Goal: Information Seeking & Learning: Learn about a topic

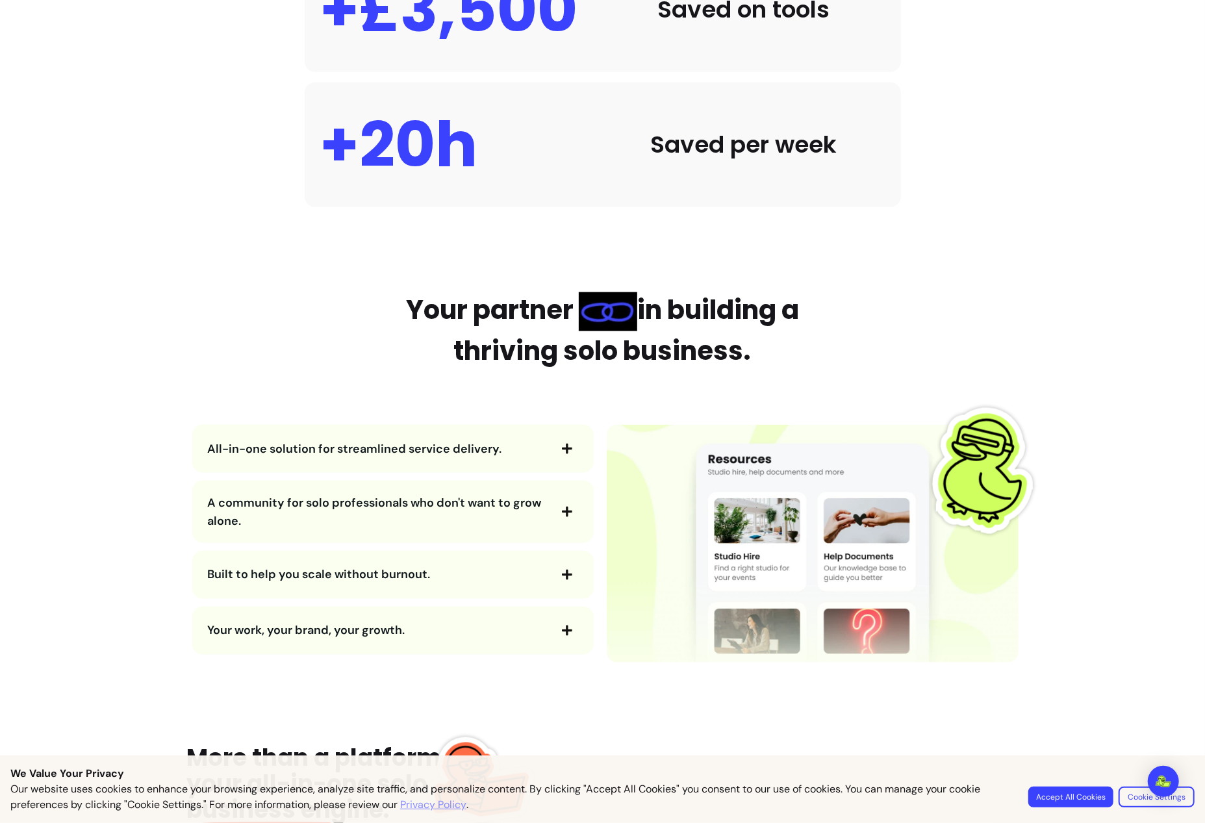
scroll to position [1299, 0]
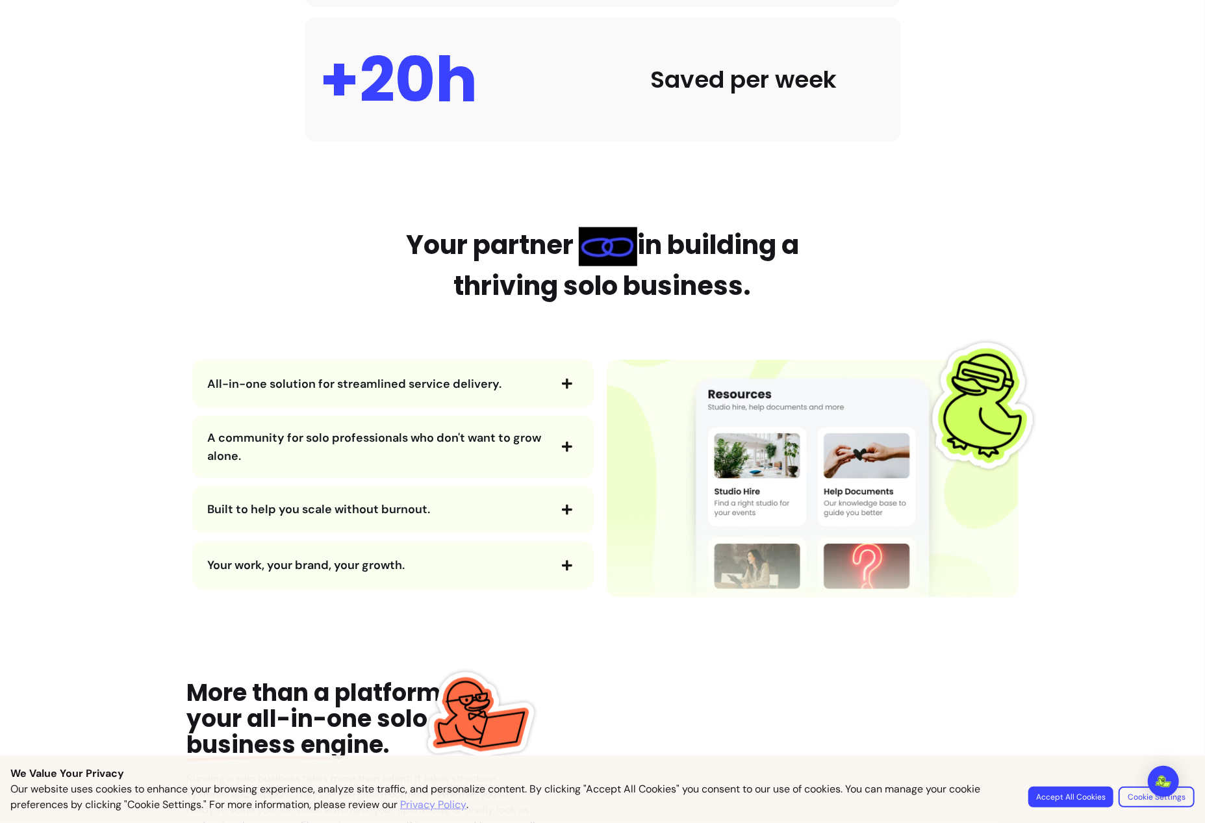
click at [562, 386] on icon "button" at bounding box center [567, 384] width 10 height 10
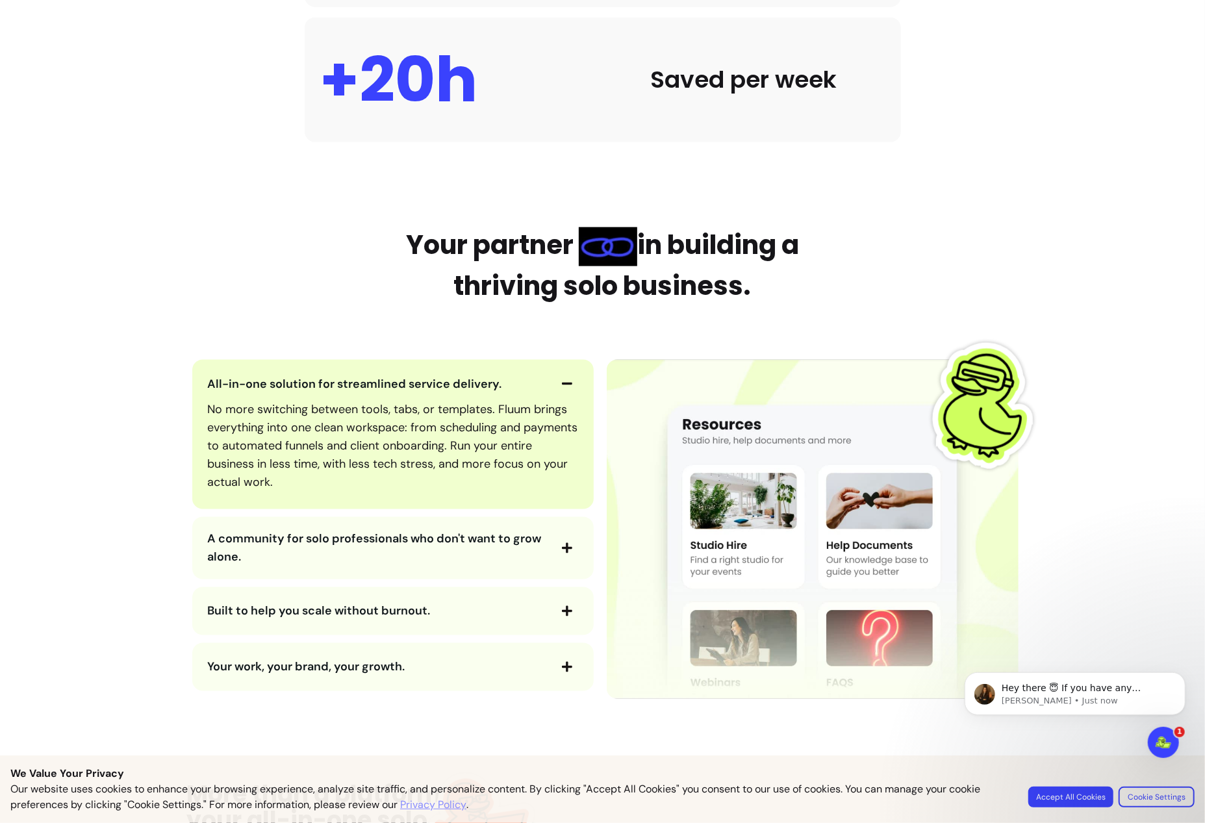
scroll to position [0, 0]
click at [561, 387] on icon "button" at bounding box center [567, 384] width 12 height 12
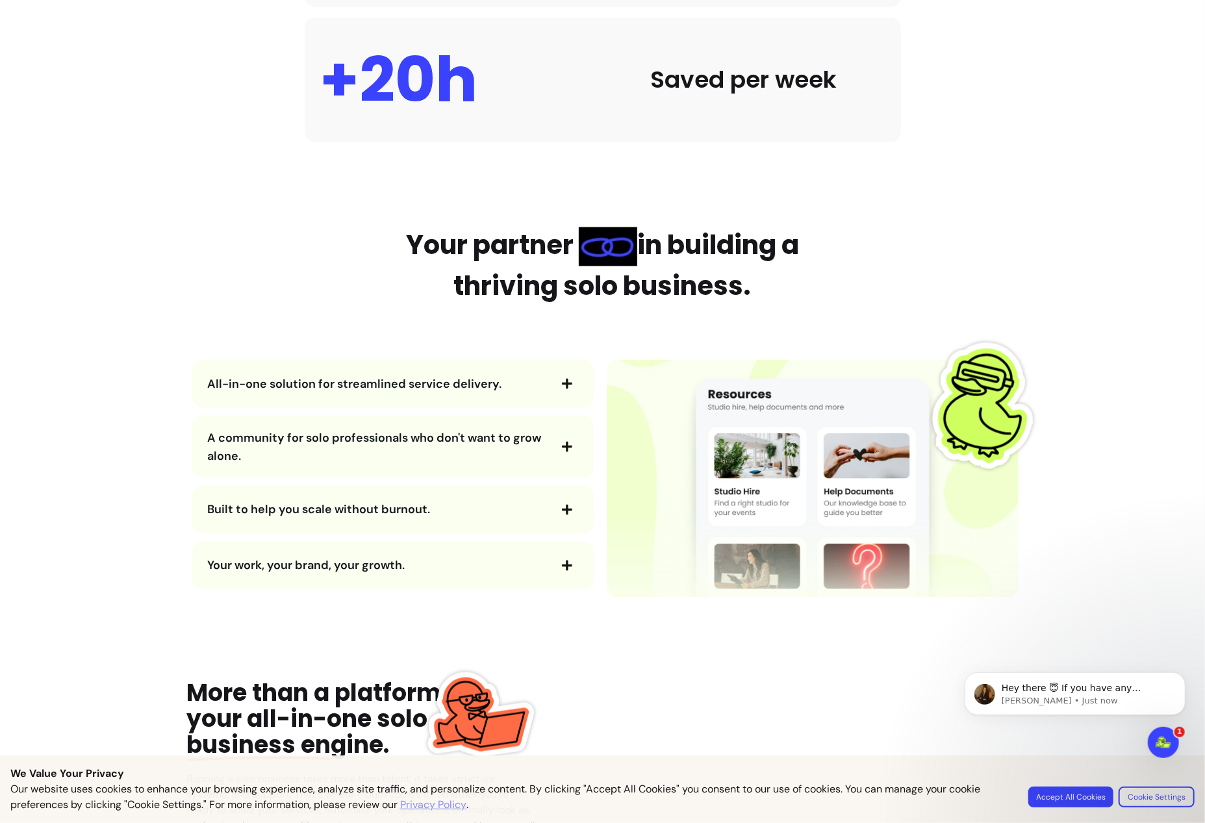
click at [561, 444] on icon "button" at bounding box center [567, 447] width 12 height 12
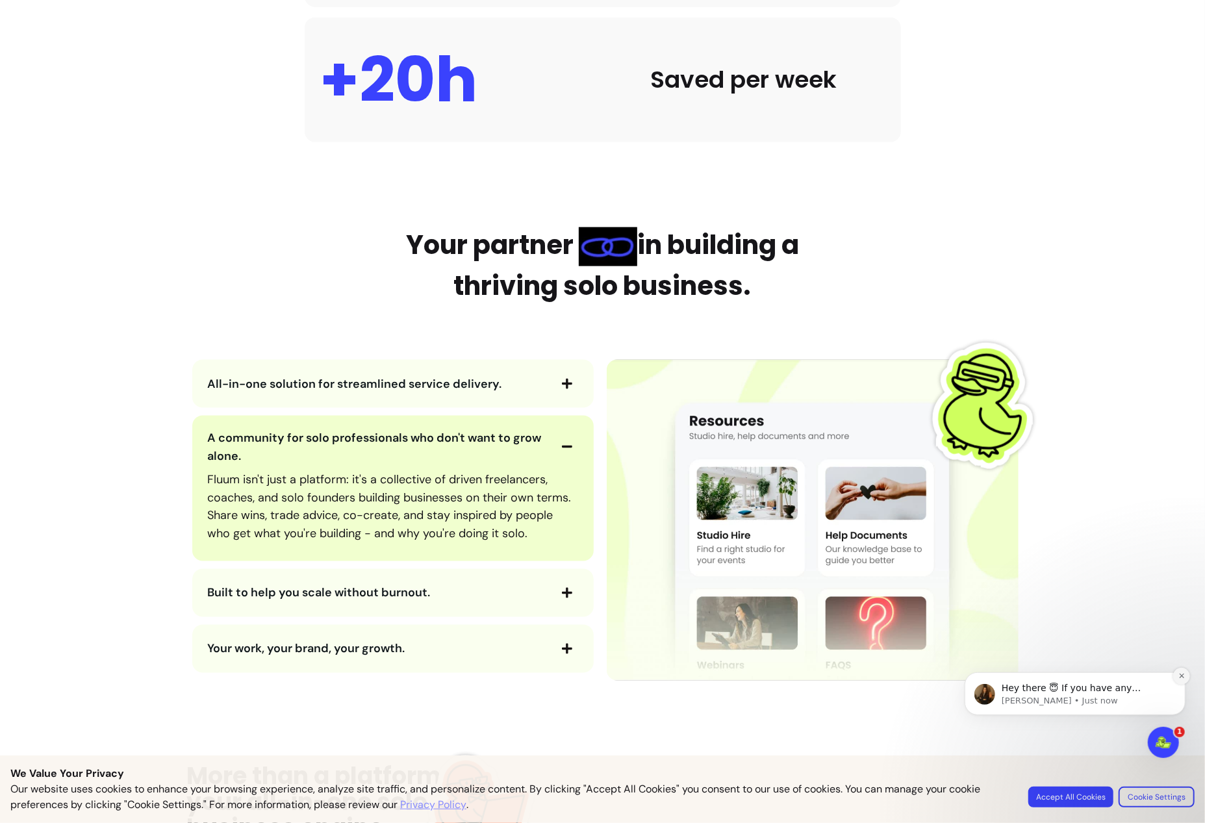
click at [1179, 679] on icon "Dismiss notification" at bounding box center [1181, 675] width 7 height 7
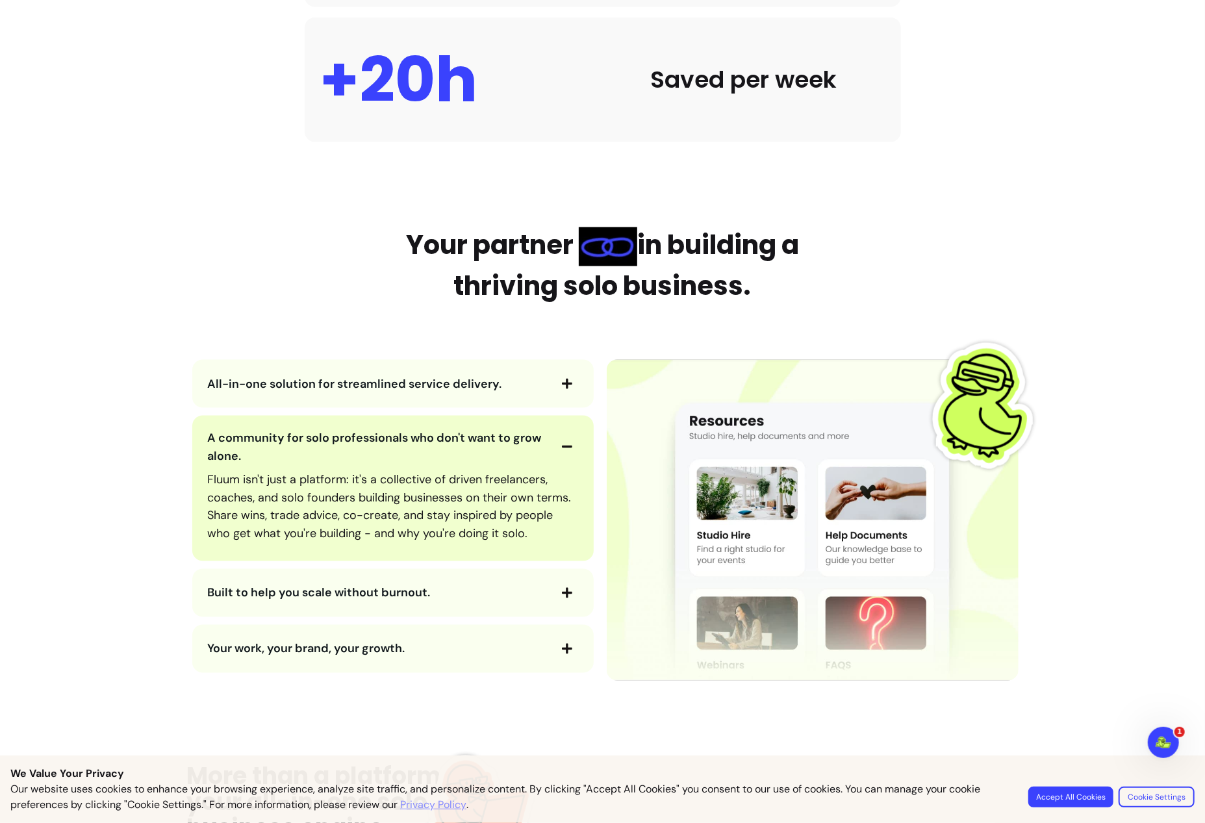
click at [1063, 798] on button "Accept All Cookies" at bounding box center [1070, 797] width 85 height 21
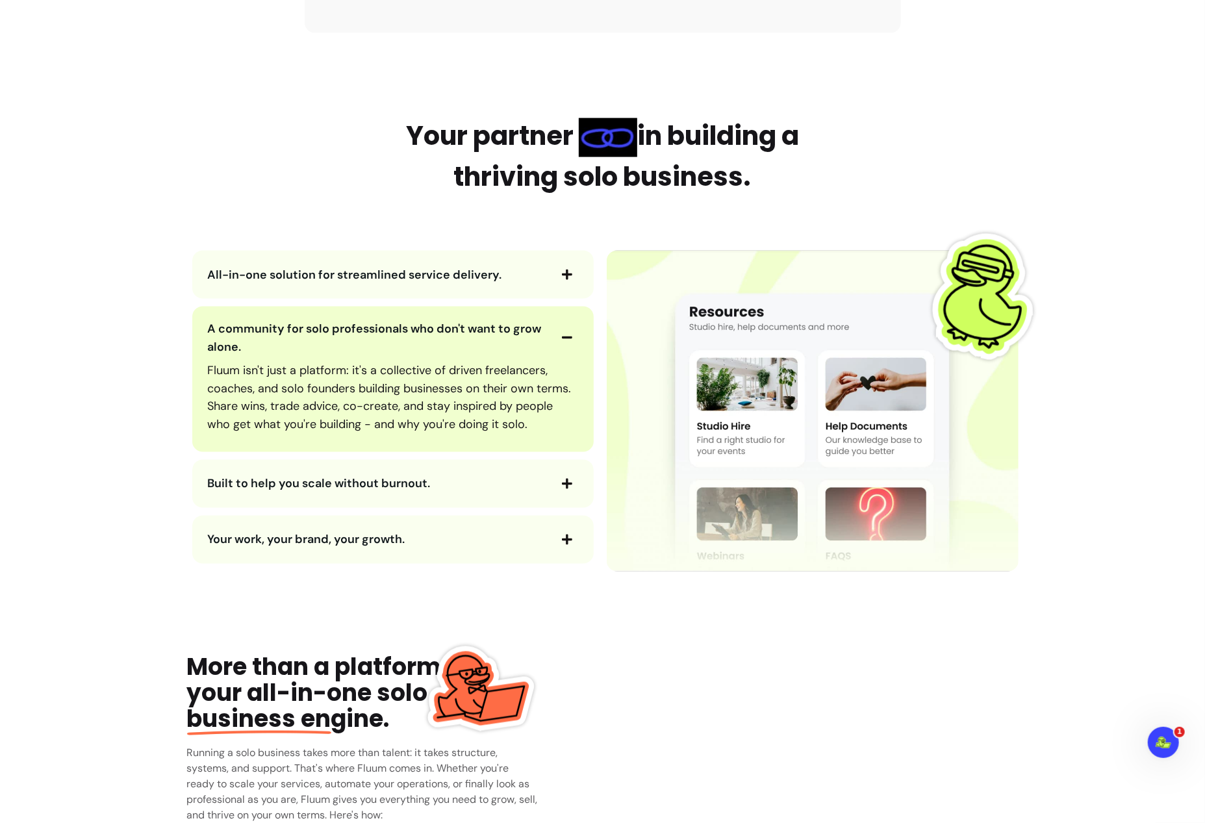
scroll to position [1429, 0]
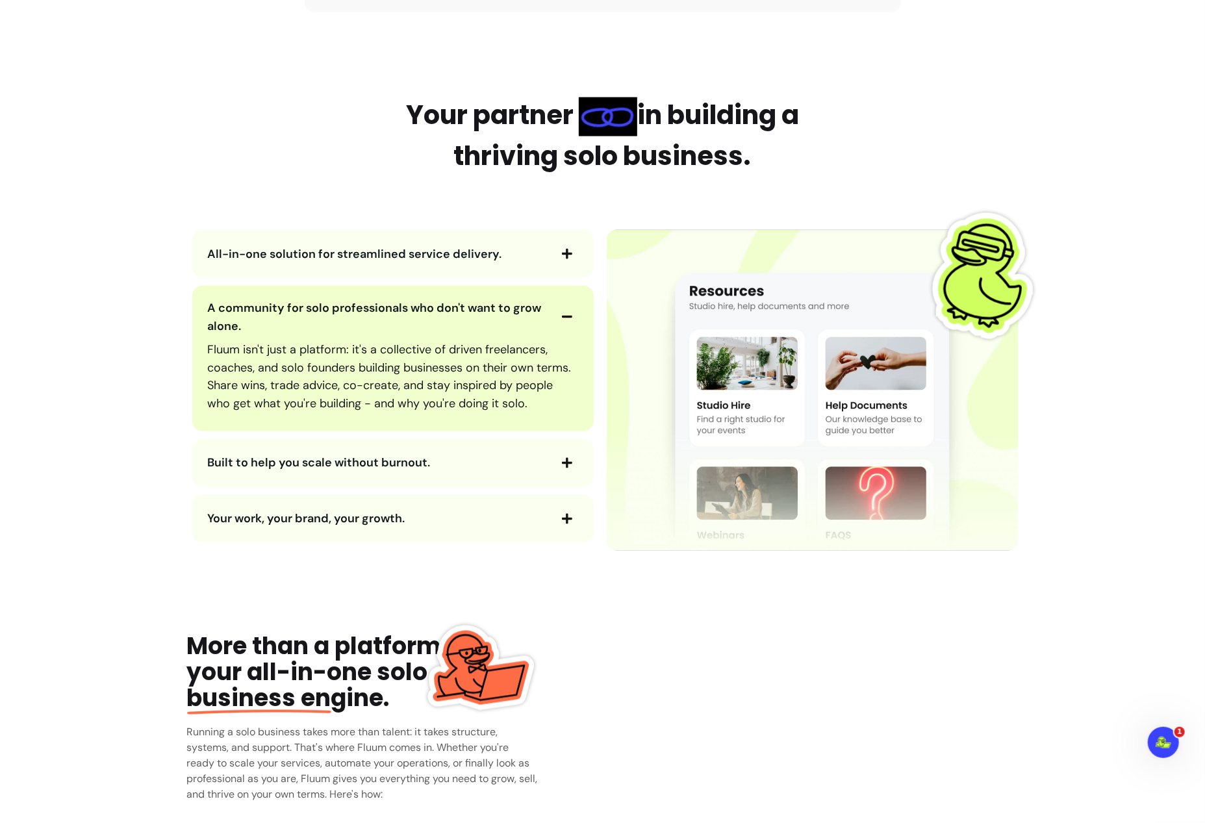
click at [351, 464] on span "Built to help you scale without burnout." at bounding box center [319, 463] width 223 height 16
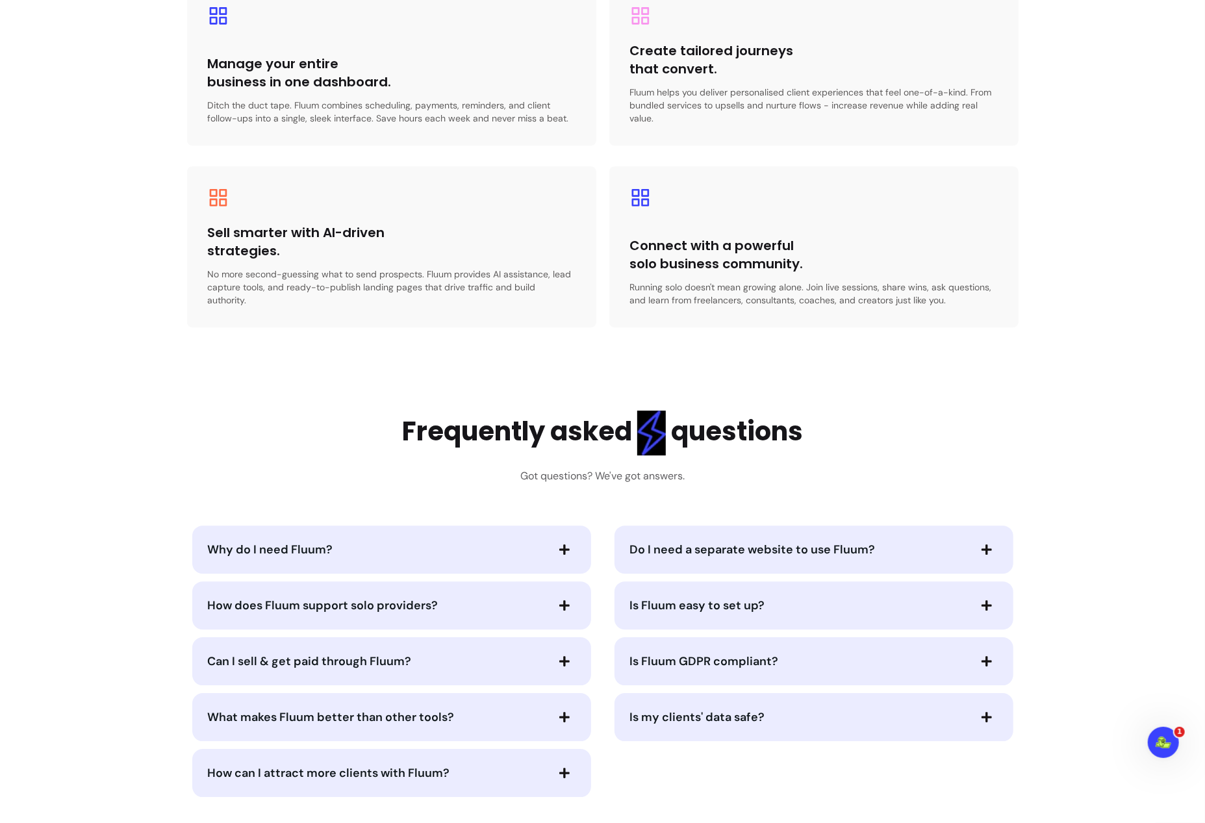
scroll to position [2598, 0]
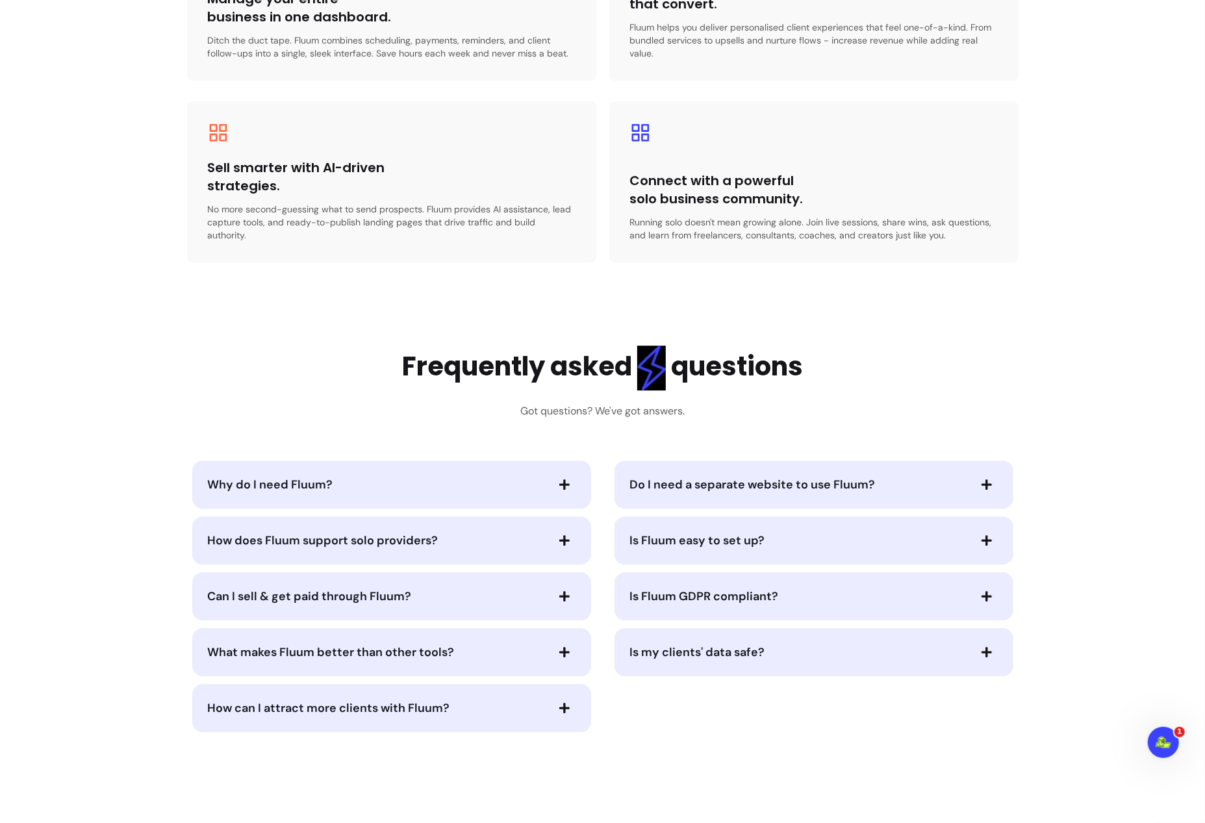
click at [399, 482] on button "Why do I need Fluum?" at bounding box center [392, 485] width 368 height 22
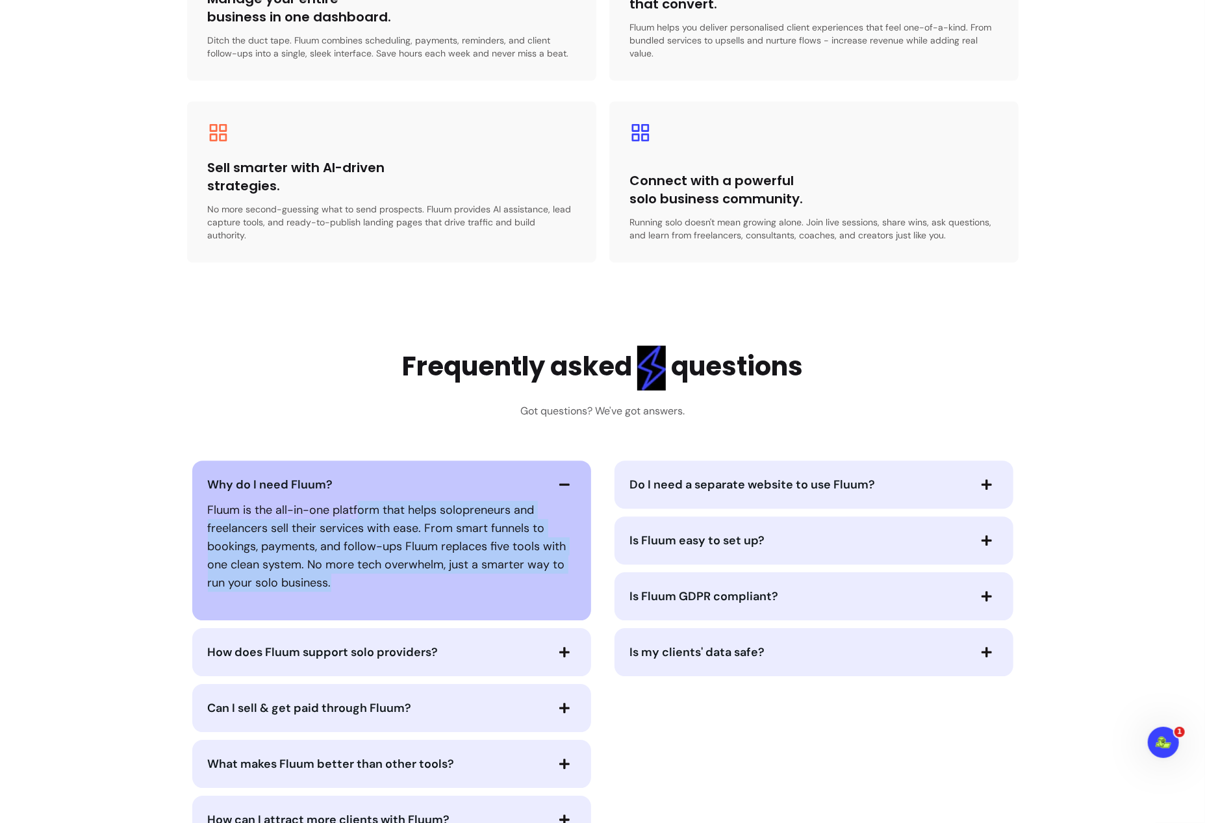
drag, startPoint x: 355, startPoint y: 498, endPoint x: 375, endPoint y: 566, distance: 70.5
click at [375, 566] on p "Fluum is the all-in-one platform that helps solopreneurs and freelancers sell t…" at bounding box center [392, 546] width 368 height 91
click at [267, 540] on p "Fluum is the all-in-one platform that helps solopreneurs and freelancers sell t…" at bounding box center [392, 546] width 368 height 91
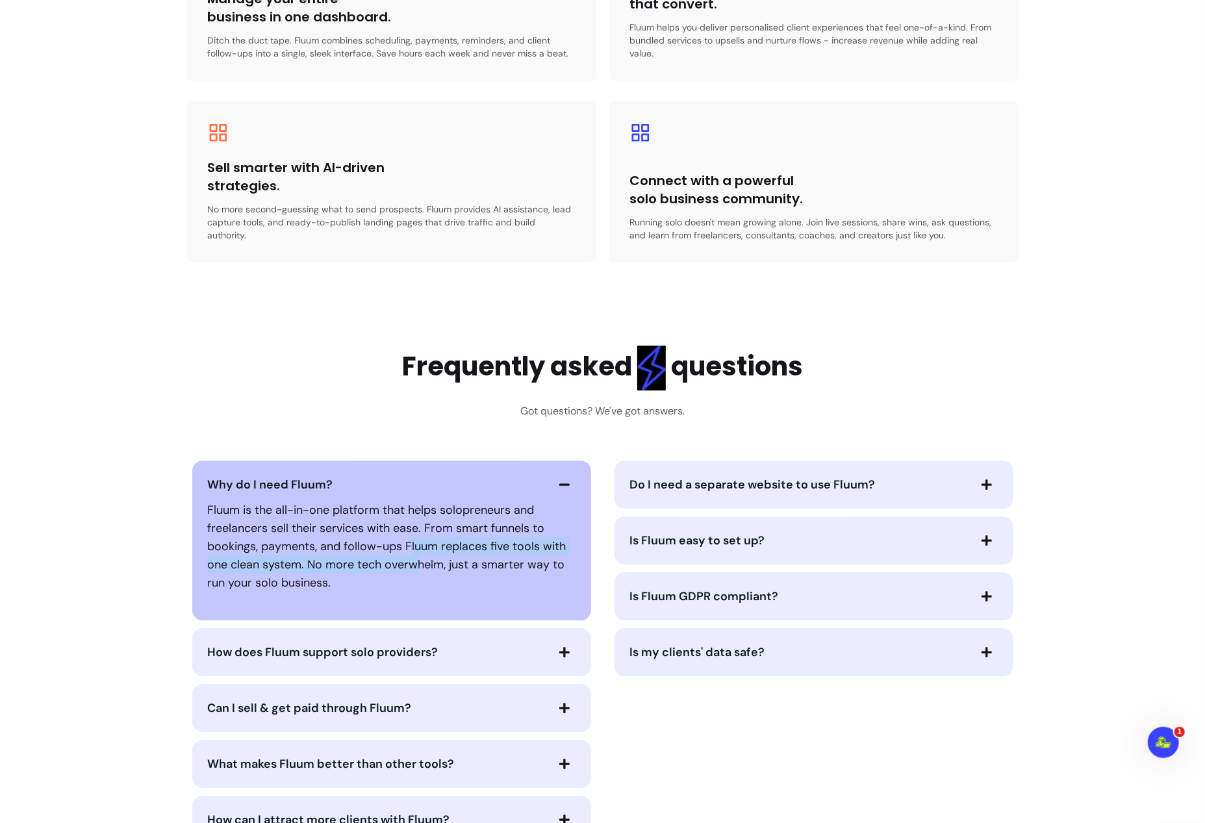
drag, startPoint x: 408, startPoint y: 531, endPoint x: 411, endPoint y: 552, distance: 20.9
click at [411, 552] on p "Fluum is the all-in-one platform that helps solopreneurs and freelancers sell t…" at bounding box center [392, 546] width 368 height 91
drag, startPoint x: 421, startPoint y: 540, endPoint x: 438, endPoint y: 534, distance: 17.9
click at [421, 540] on p "Fluum is the all-in-one platform that helps solopreneurs and freelancers sell t…" at bounding box center [392, 546] width 368 height 91
click at [418, 570] on p "Fluum is the all-in-one platform that helps solopreneurs and freelancers sell t…" at bounding box center [392, 546] width 368 height 91
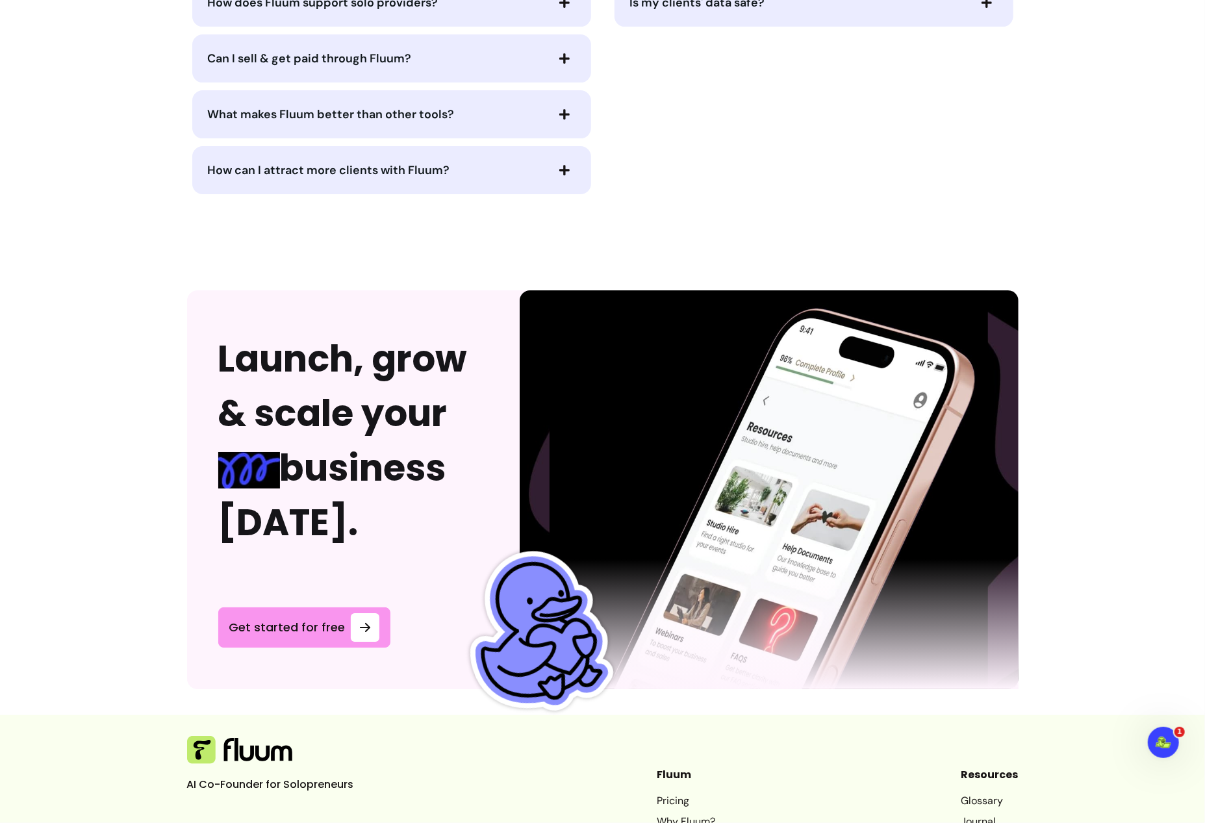
scroll to position [3435, 0]
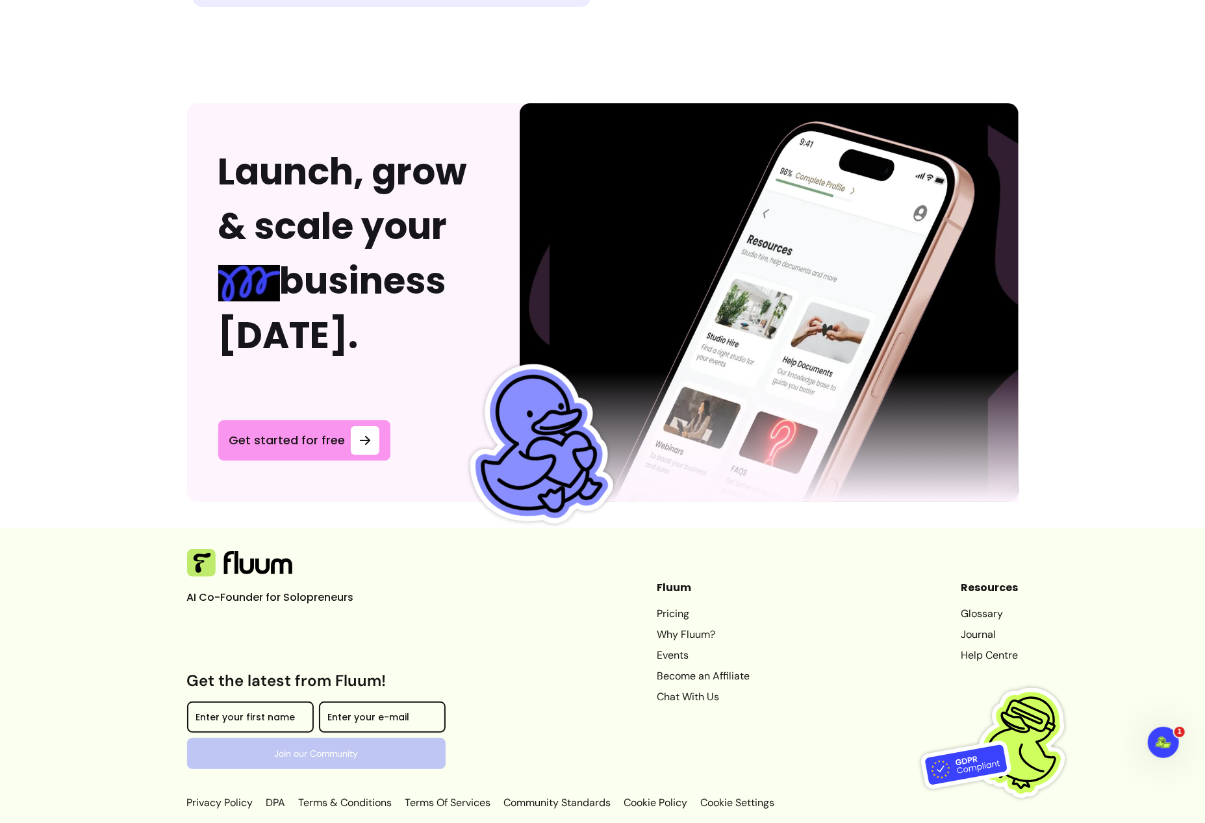
click at [657, 606] on link "Pricing" at bounding box center [703, 614] width 93 height 16
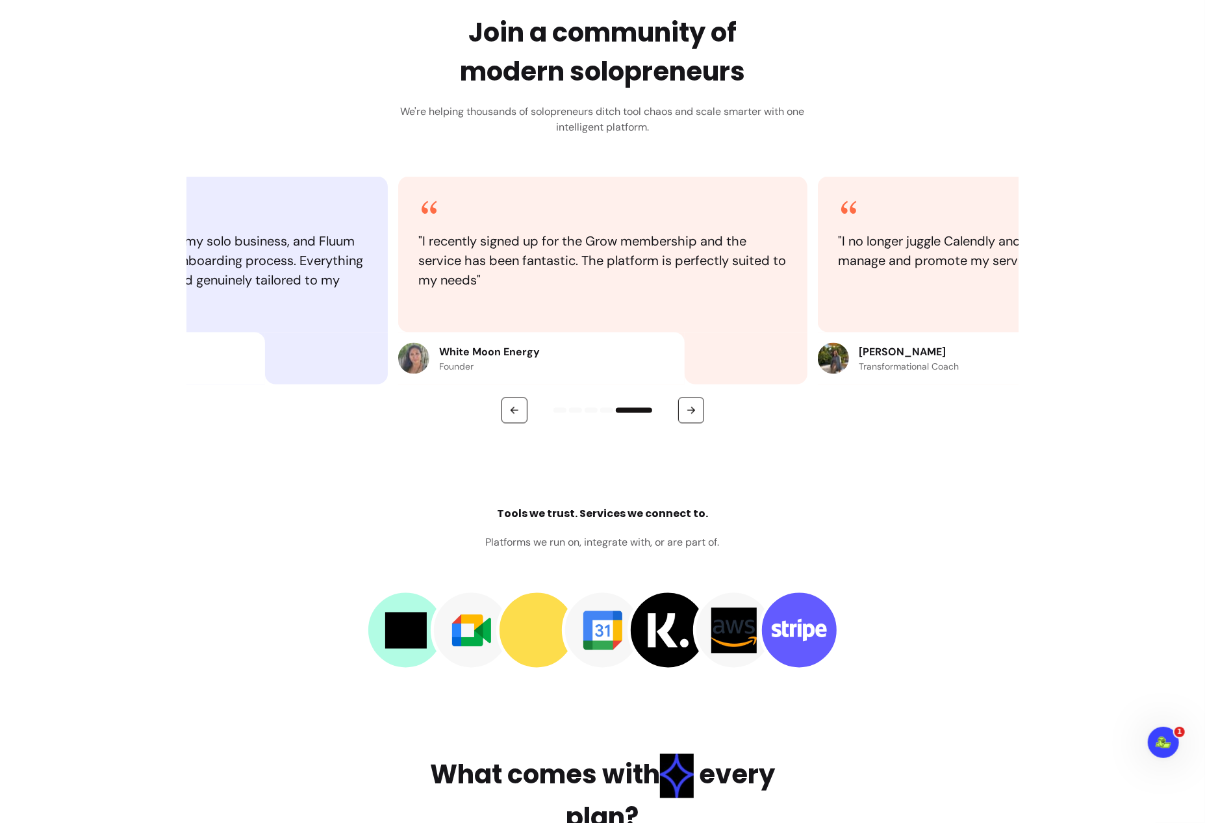
scroll to position [1234, 0]
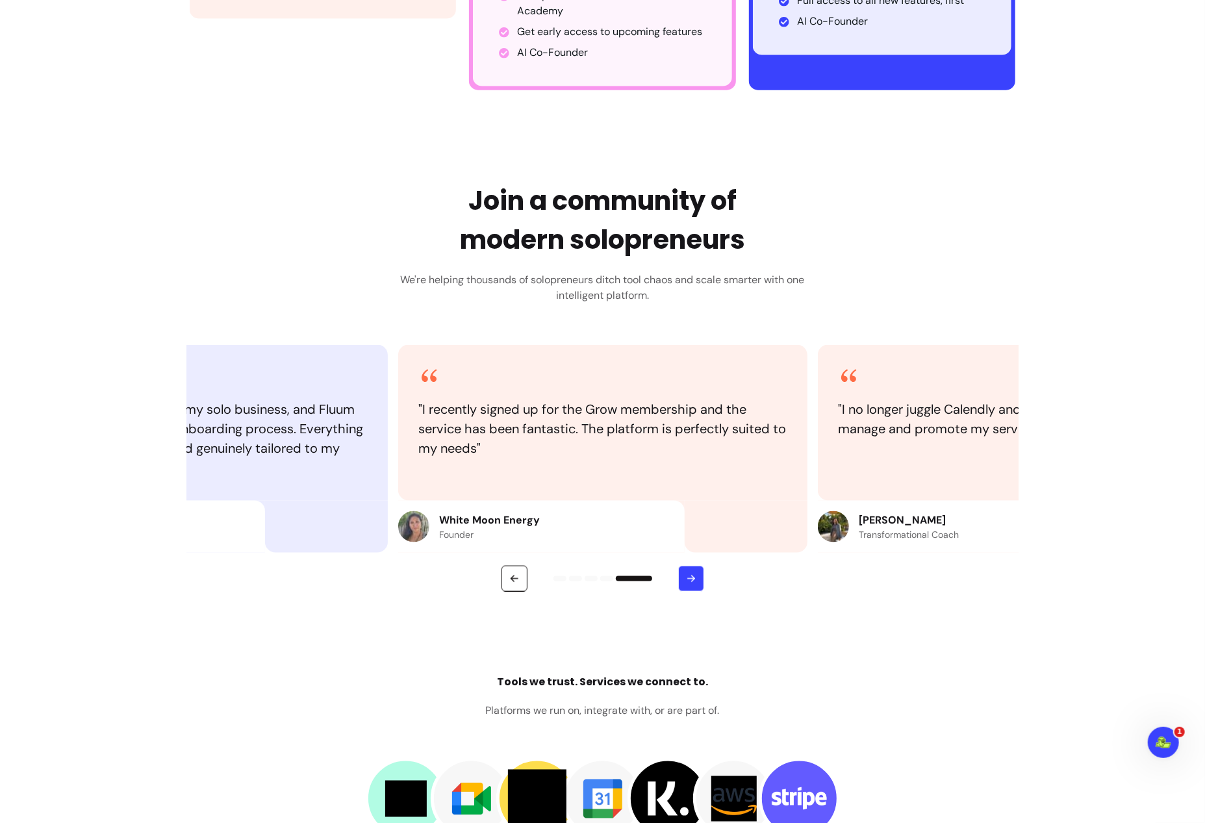
click at [695, 580] on button "button" at bounding box center [691, 579] width 26 height 26
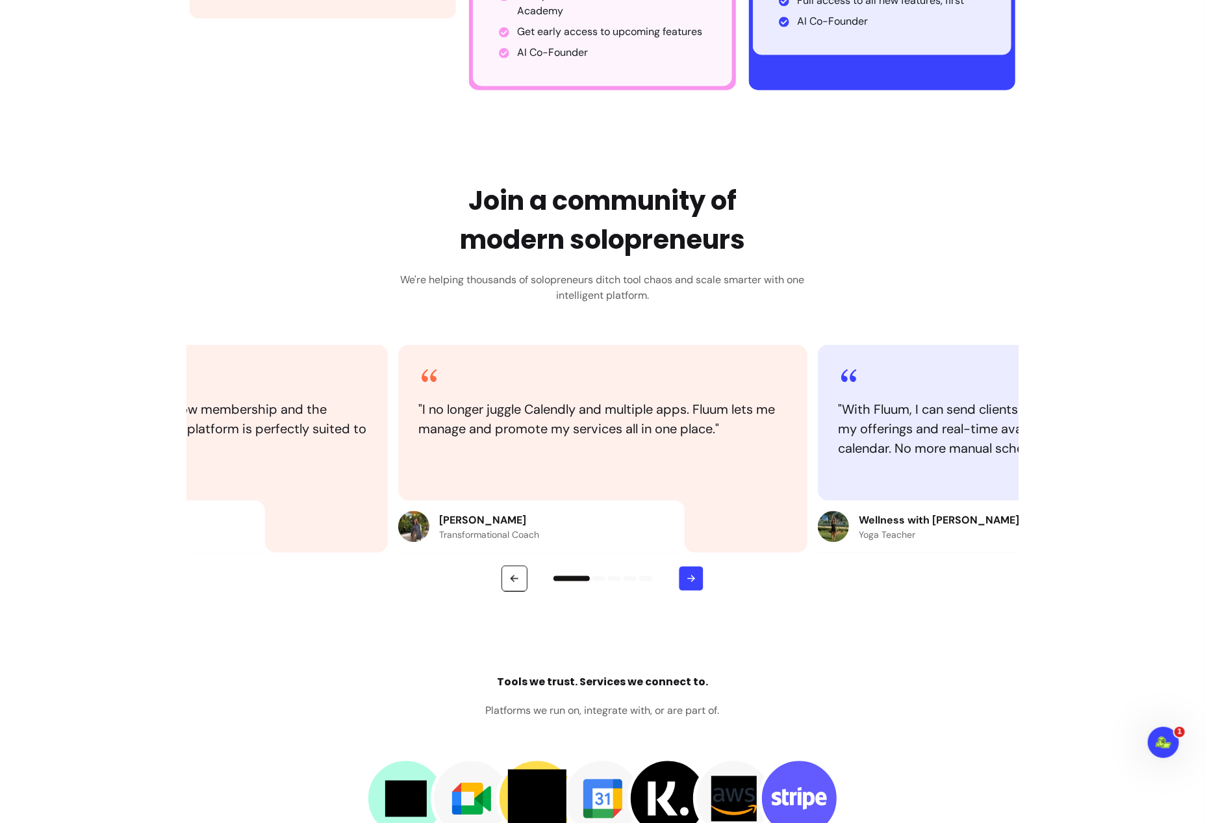
click at [691, 579] on icon "button" at bounding box center [690, 578] width 11 height 11
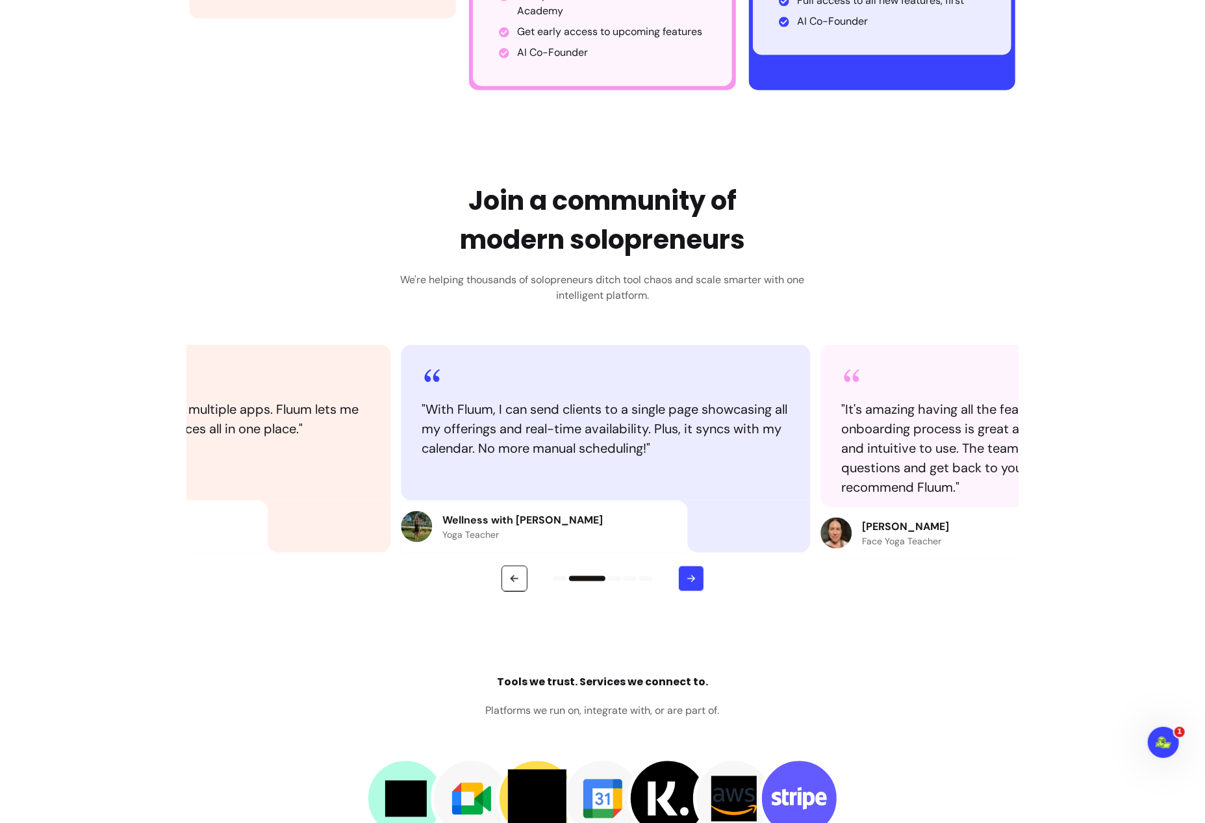
click at [691, 579] on icon "button" at bounding box center [691, 579] width 12 height 12
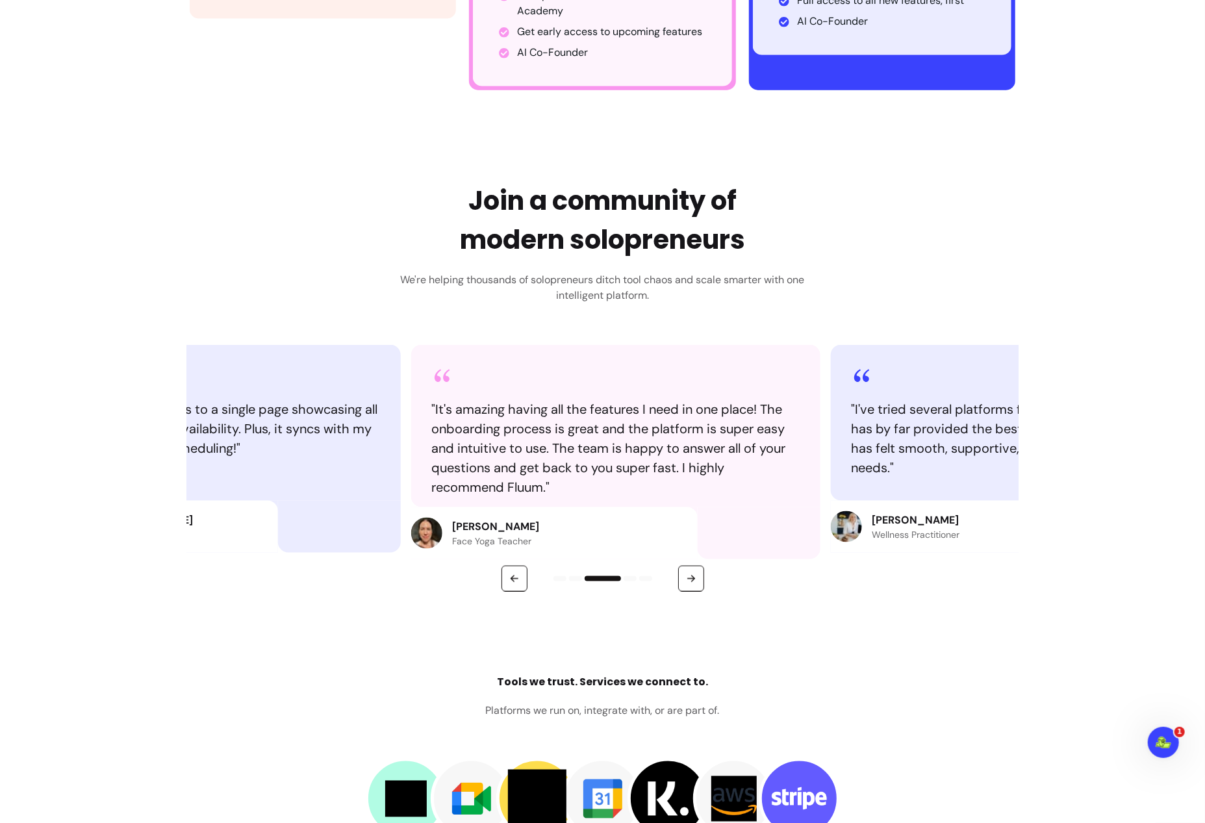
drag, startPoint x: 429, startPoint y: 540, endPoint x: 437, endPoint y: 547, distance: 11.1
click at [437, 547] on div "[PERSON_NAME] Face Yoga Teacher" at bounding box center [554, 533] width 286 height 52
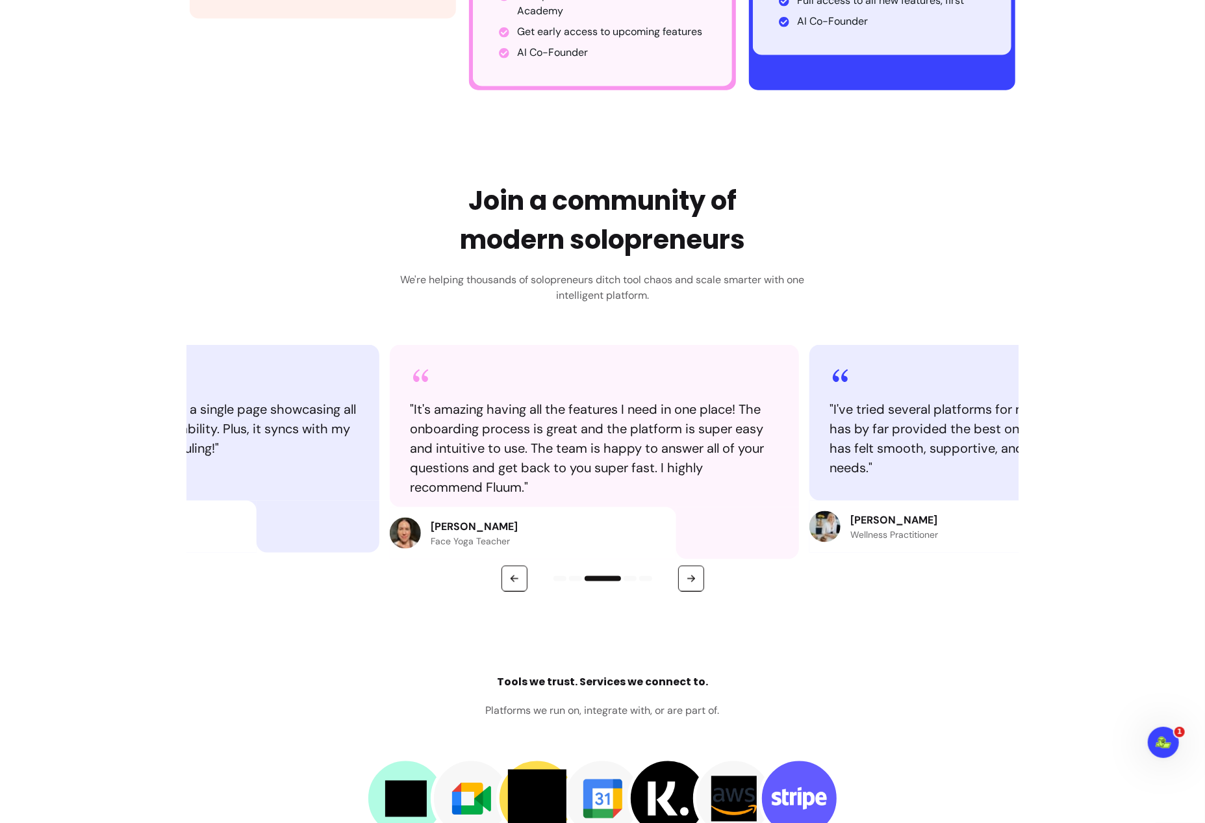
drag, startPoint x: 443, startPoint y: 544, endPoint x: 426, endPoint y: 544, distance: 16.9
click at [431, 544] on p "Face Yoga Teacher" at bounding box center [474, 541] width 87 height 13
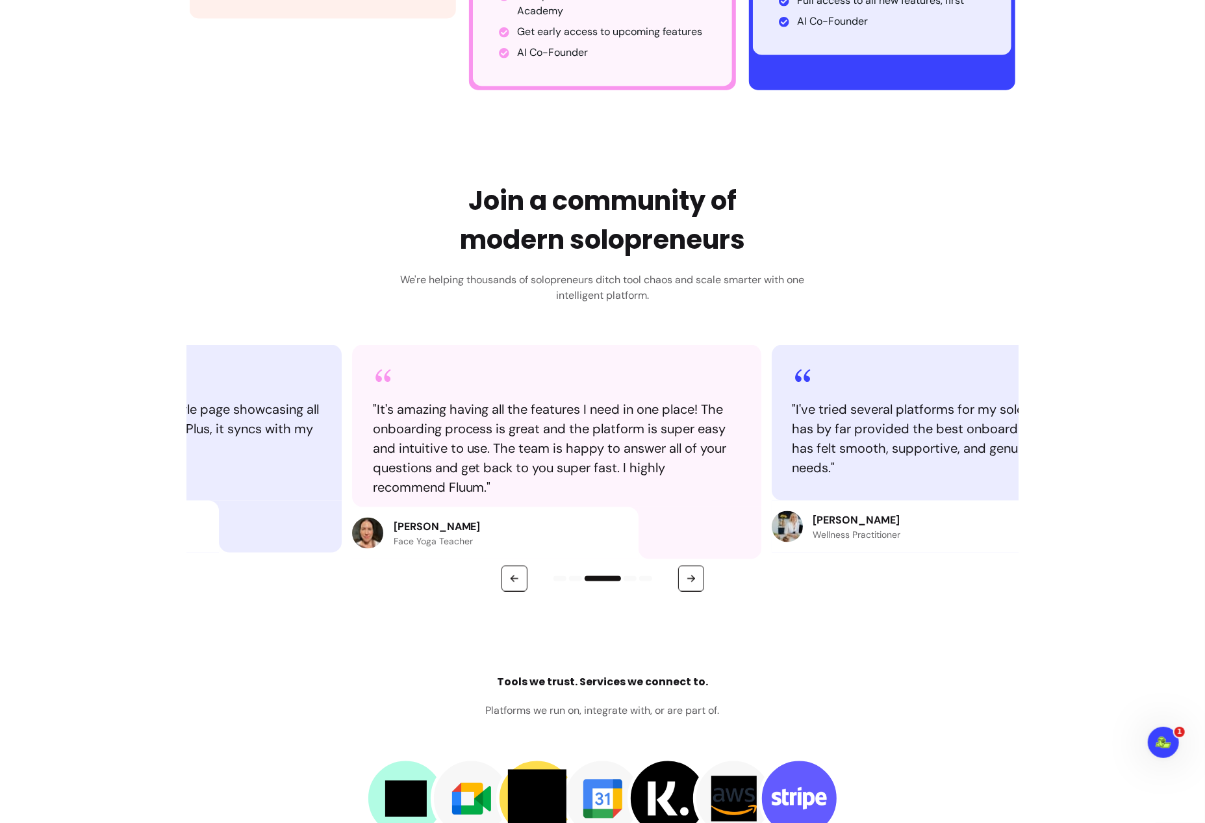
drag, startPoint x: 513, startPoint y: 546, endPoint x: 478, endPoint y: 548, distance: 35.1
click at [478, 548] on div "[PERSON_NAME] Face Yoga Teacher" at bounding box center [495, 533] width 286 height 52
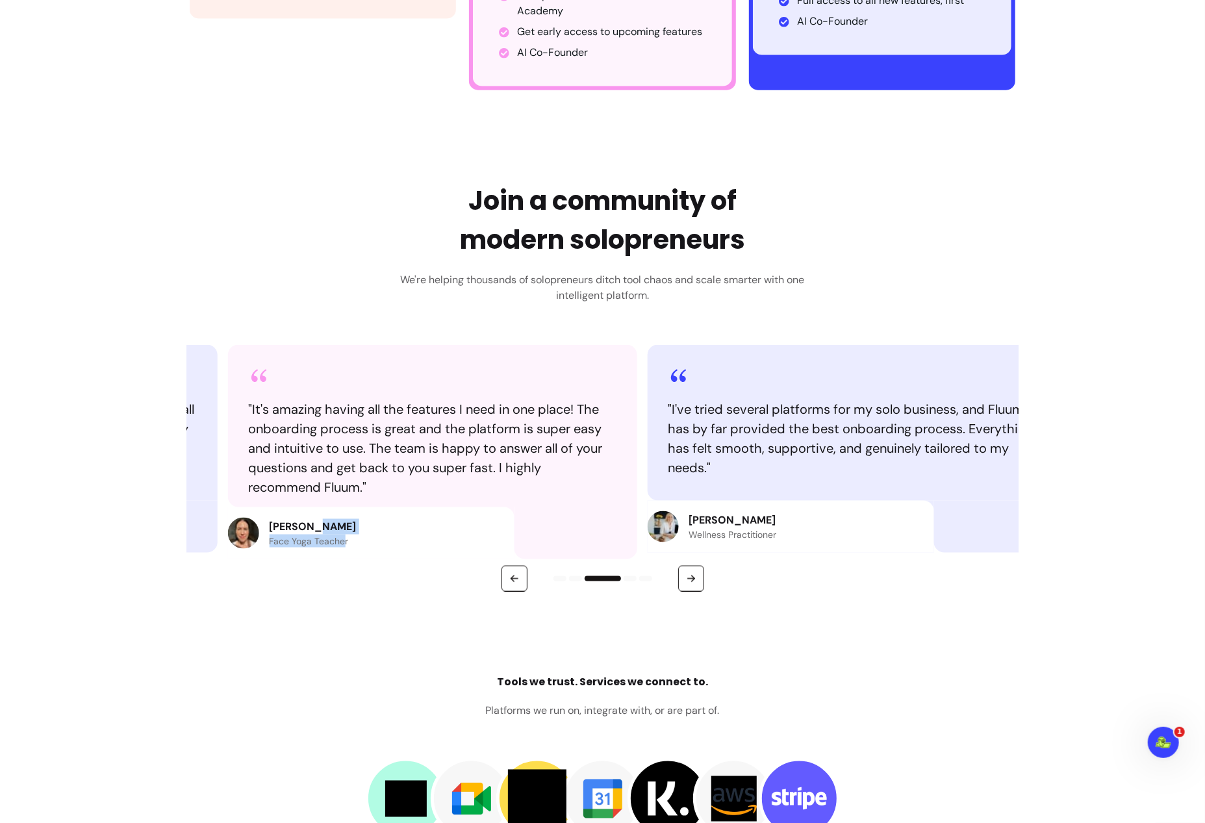
drag, startPoint x: 462, startPoint y: 542, endPoint x: 196, endPoint y: 523, distance: 266.3
click at [269, 524] on div "[PERSON_NAME] Face Yoga Teacher" at bounding box center [312, 533] width 87 height 29
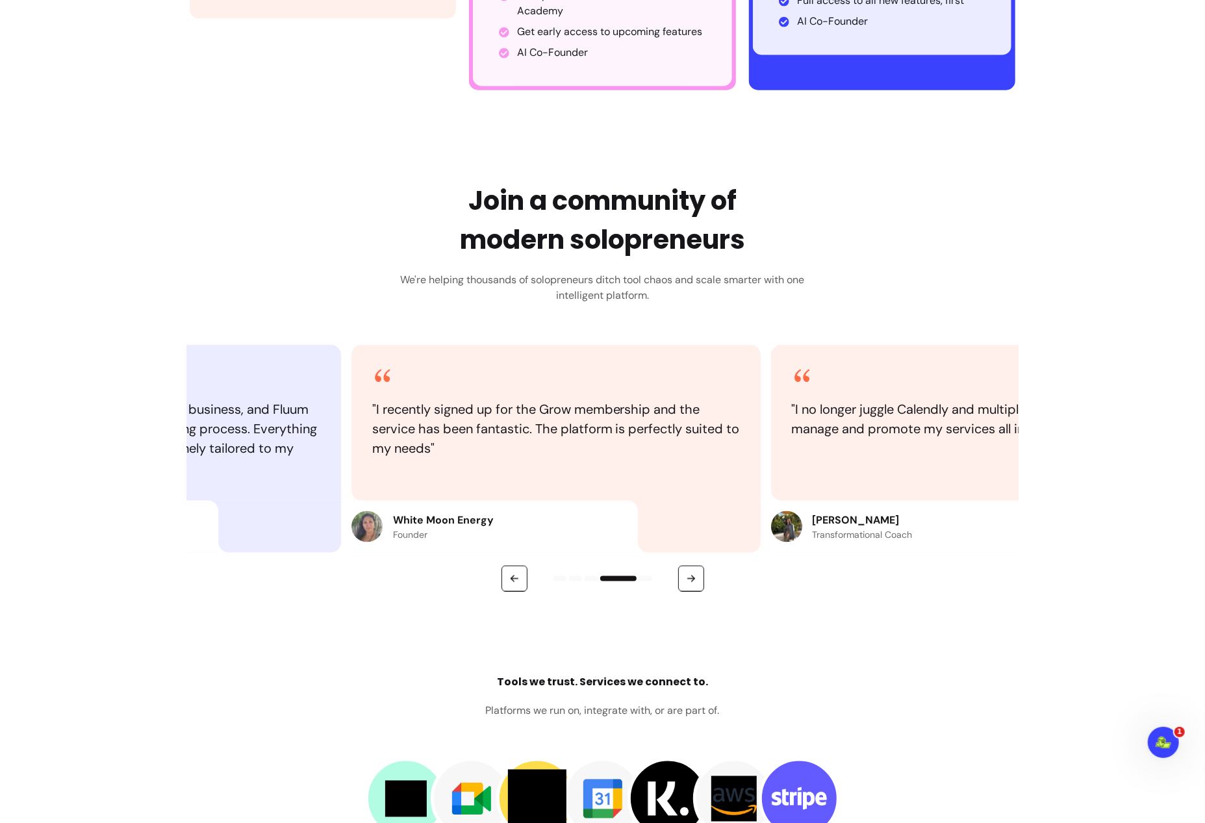
drag, startPoint x: 704, startPoint y: 492, endPoint x: 308, endPoint y: 507, distance: 396.5
click at [308, 507] on article "" I've tried several platforms for my solo business, and Fluum has by far provi…" at bounding box center [136, 449] width 409 height 208
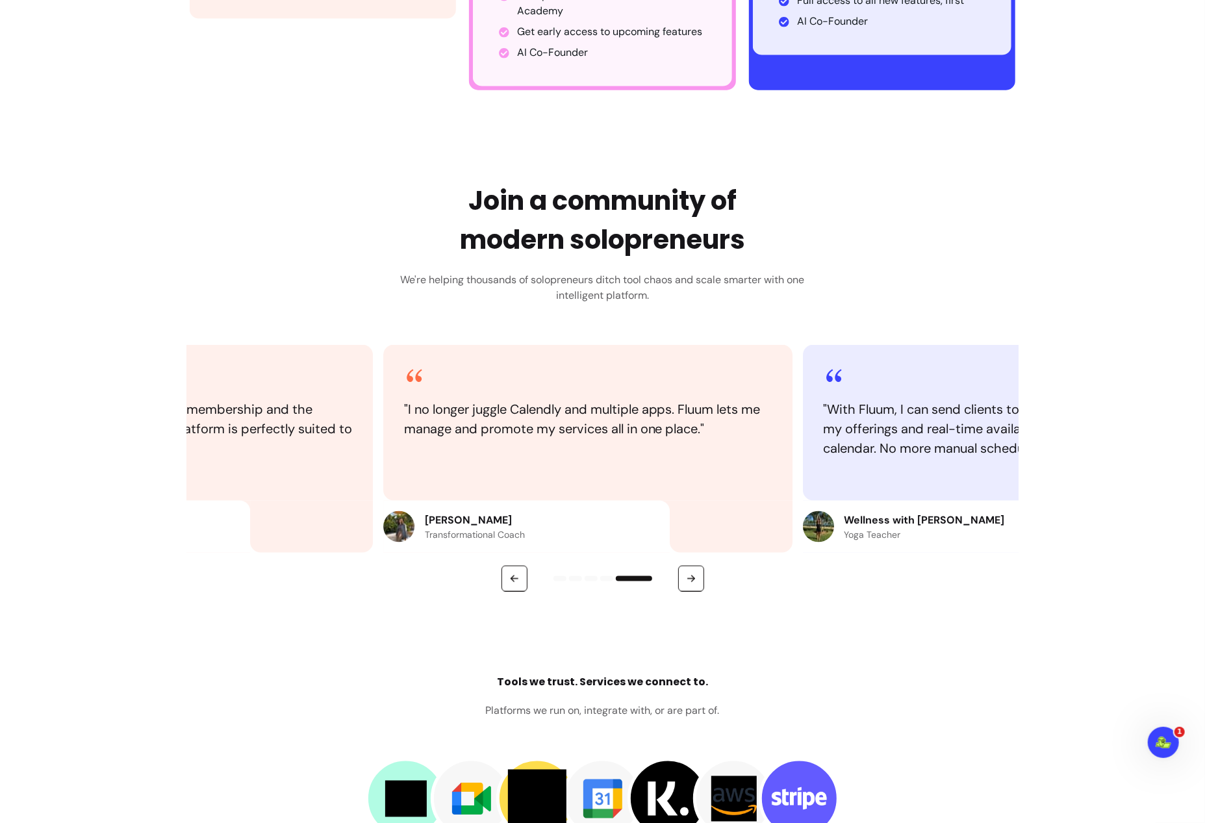
drag, startPoint x: 685, startPoint y: 511, endPoint x: 299, endPoint y: 506, distance: 385.9
click at [299, 506] on div at bounding box center [311, 527] width 123 height 52
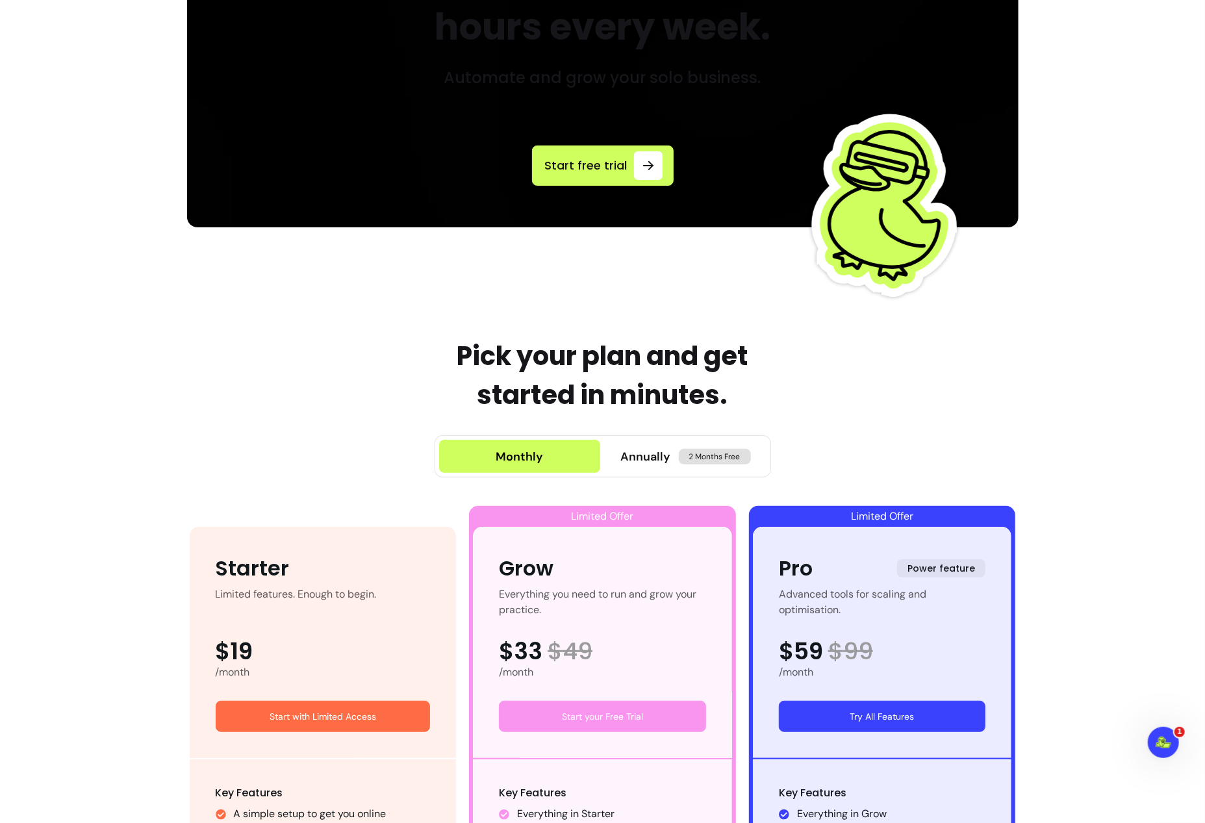
scroll to position [0, 0]
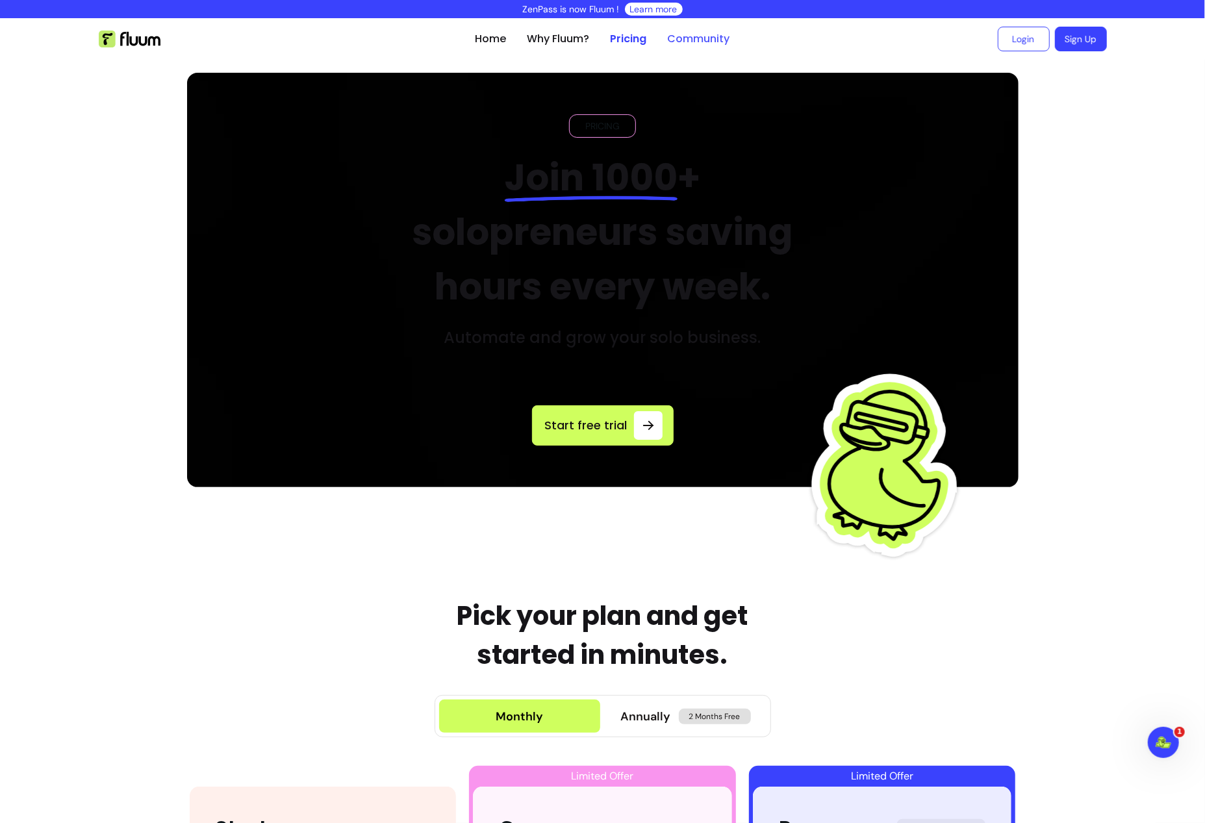
click at [688, 38] on link "Community" at bounding box center [699, 39] width 62 height 16
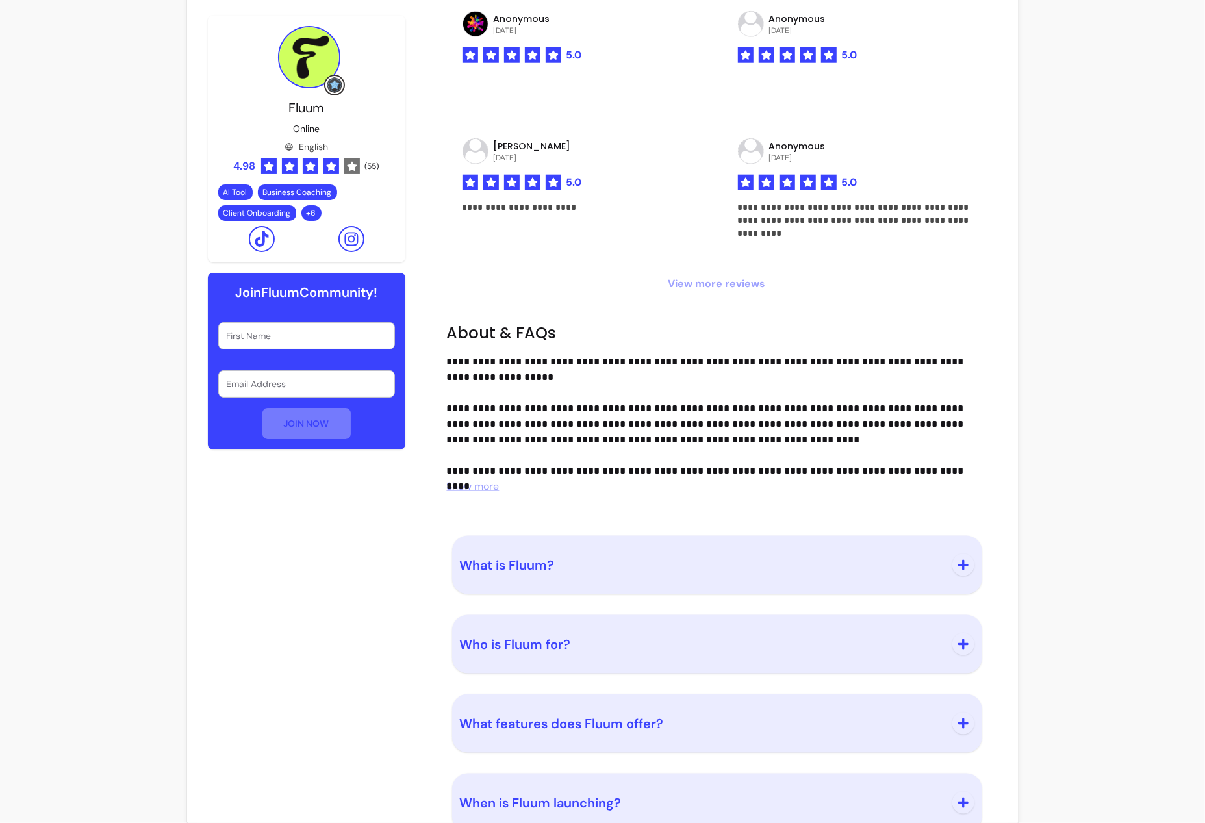
scroll to position [1003, 0]
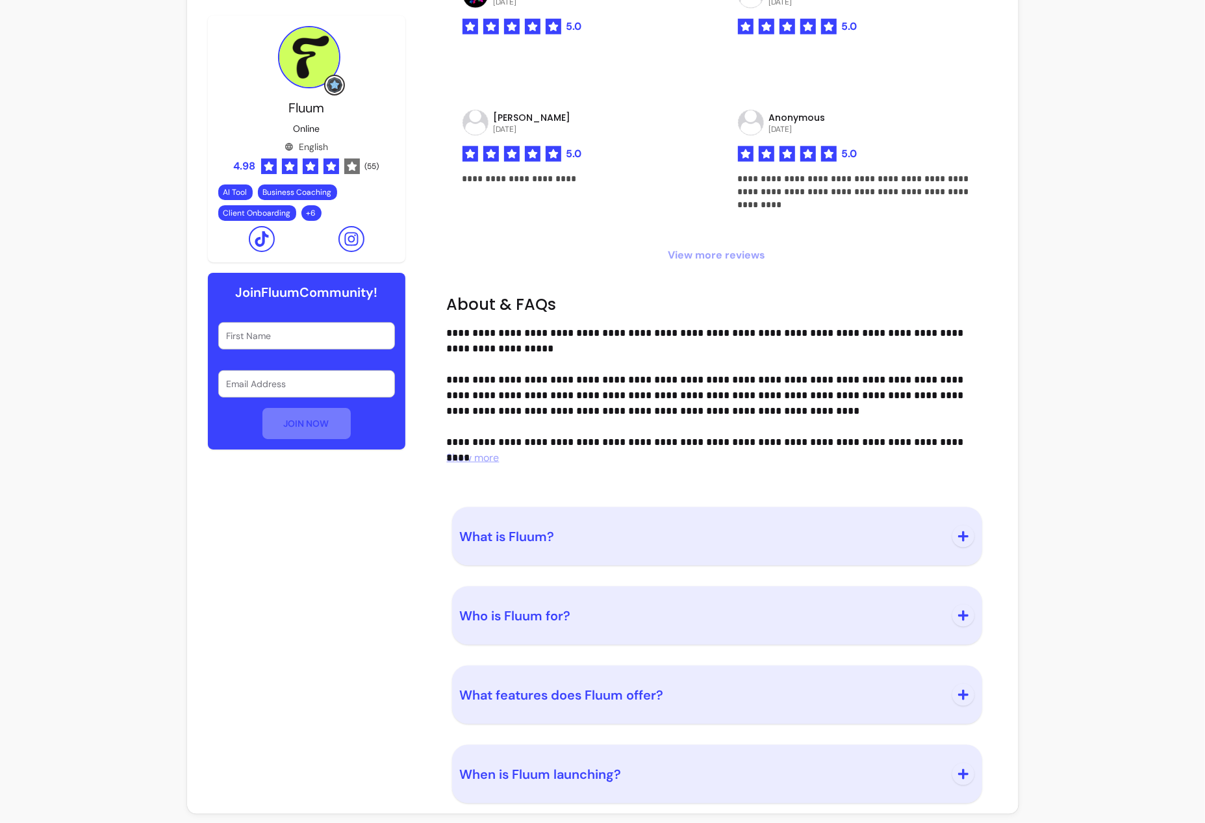
click at [961, 536] on icon "button" at bounding box center [963, 536] width 10 height 10
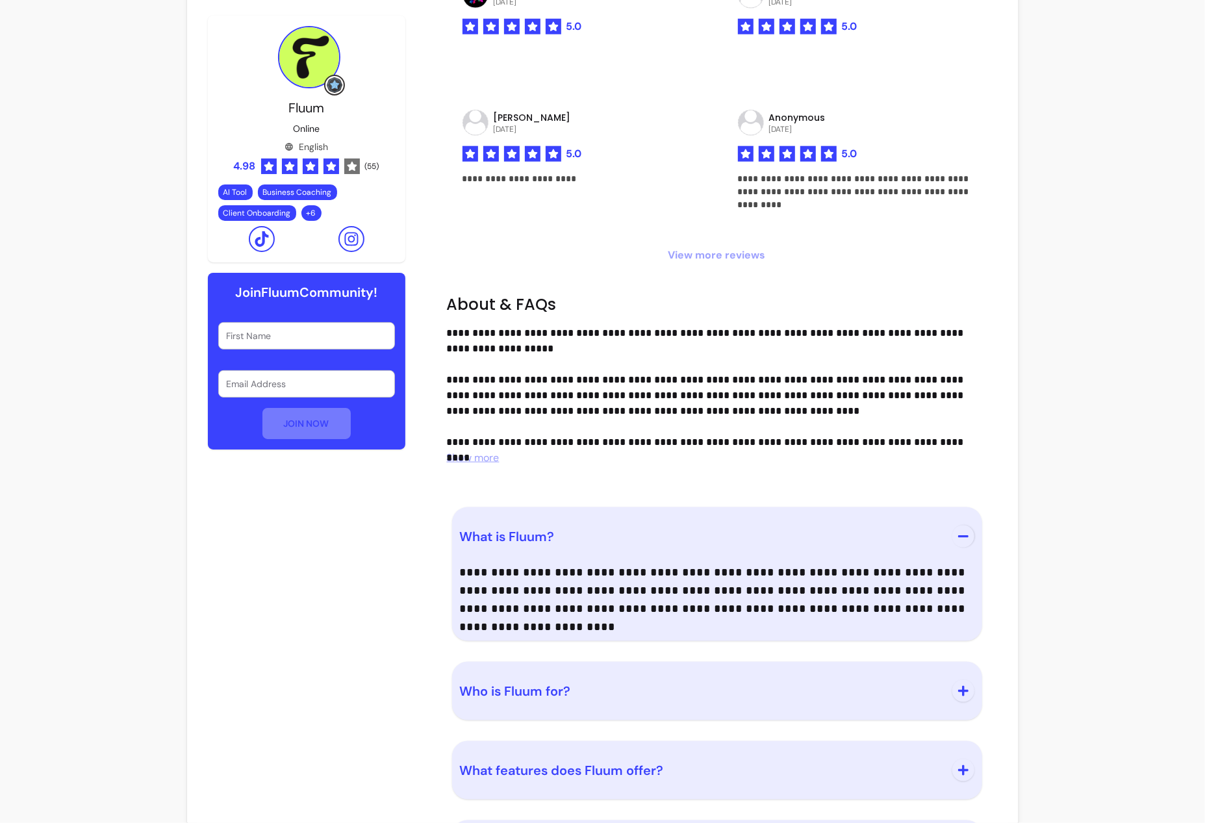
click at [961, 536] on icon "button" at bounding box center [963, 536] width 10 height 2
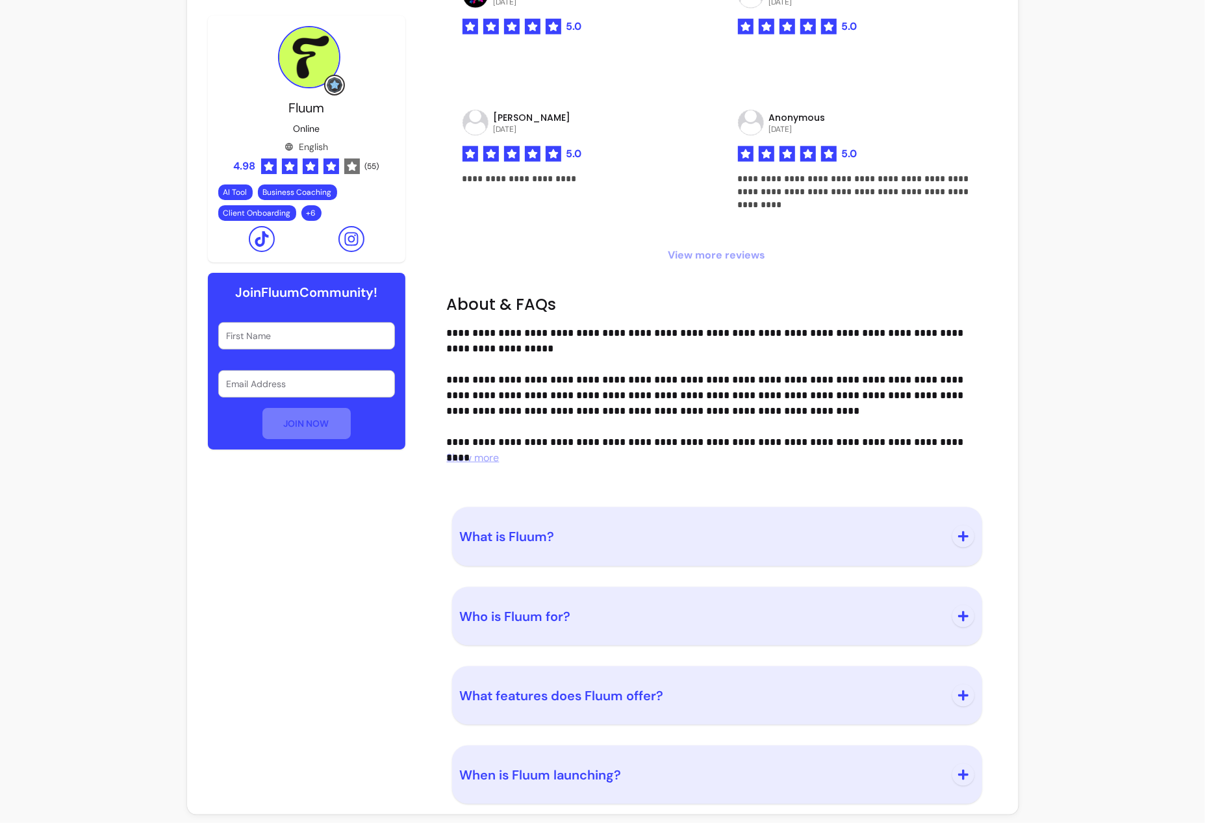
scroll to position [990, 0]
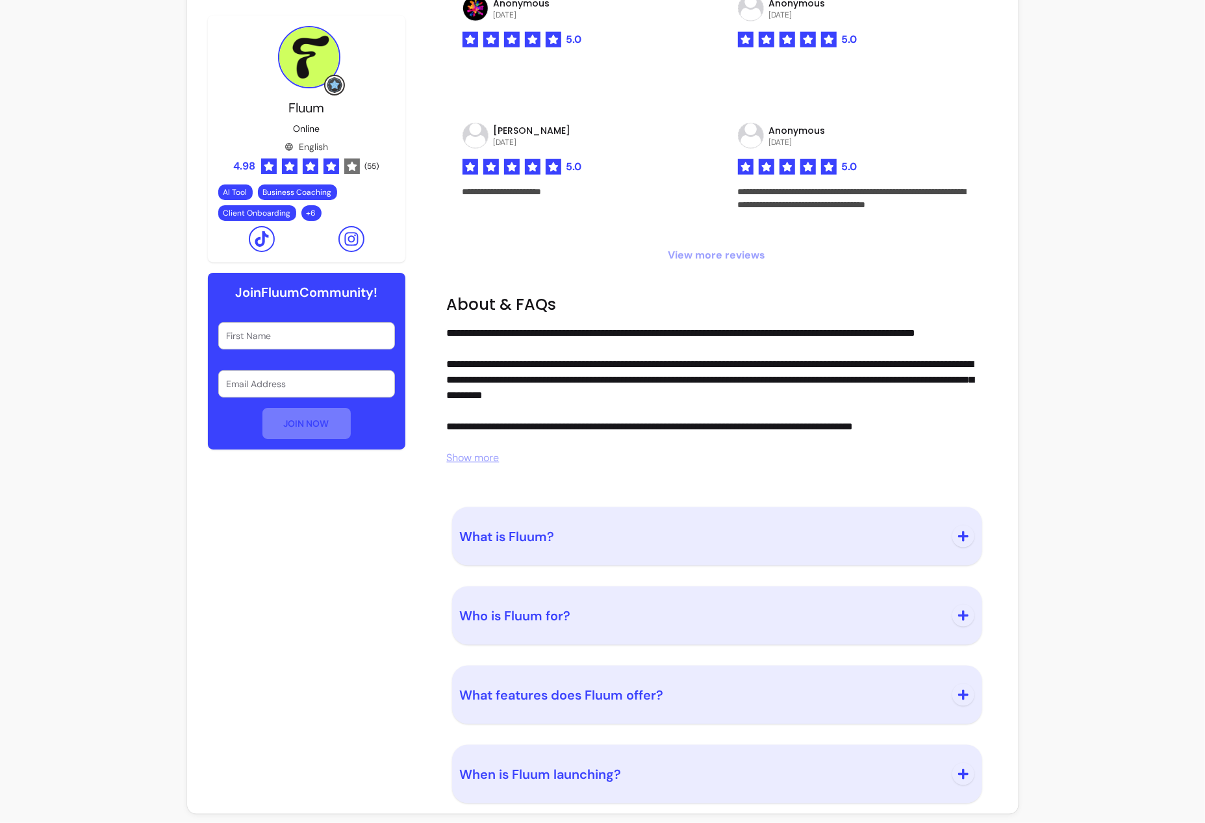
click at [958, 615] on icon "button" at bounding box center [963, 616] width 10 height 10
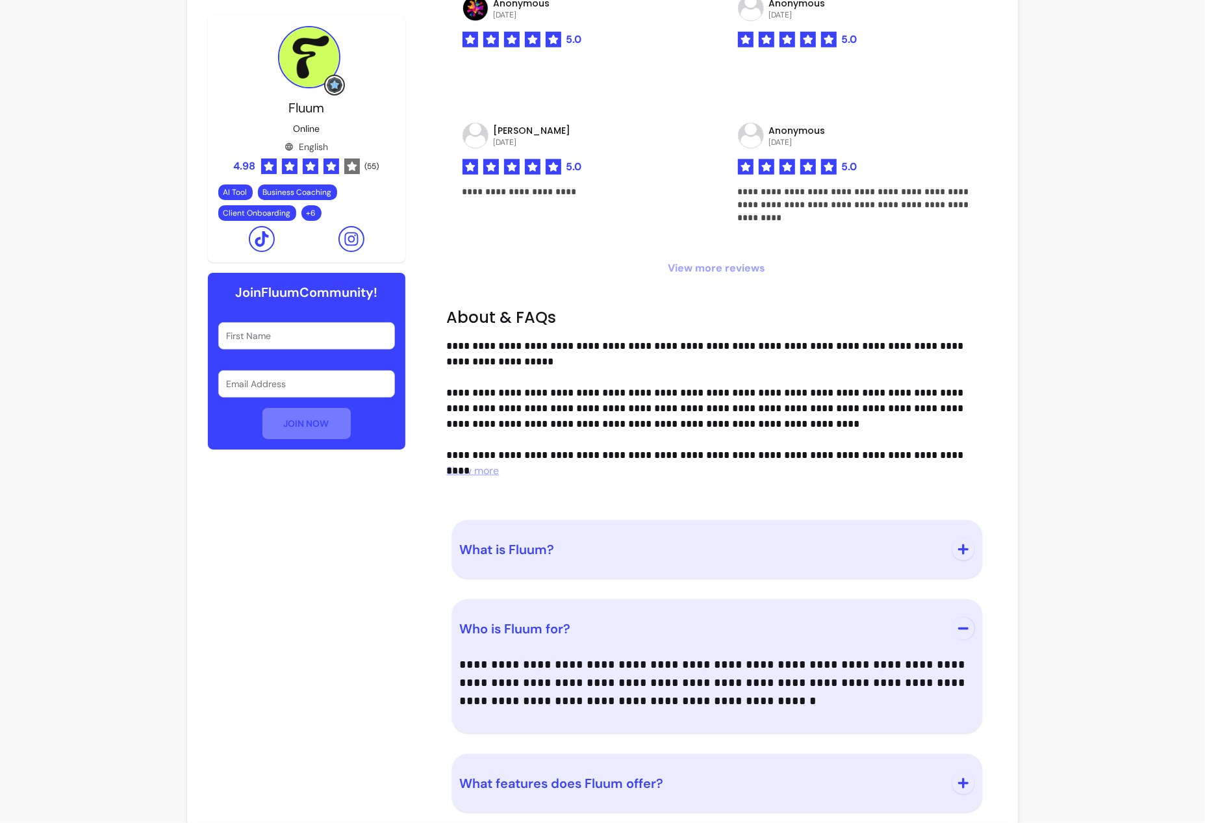
click at [955, 615] on button "Who is Fluum for?" at bounding box center [717, 628] width 514 height 43
